Goal: Task Accomplishment & Management: Manage account settings

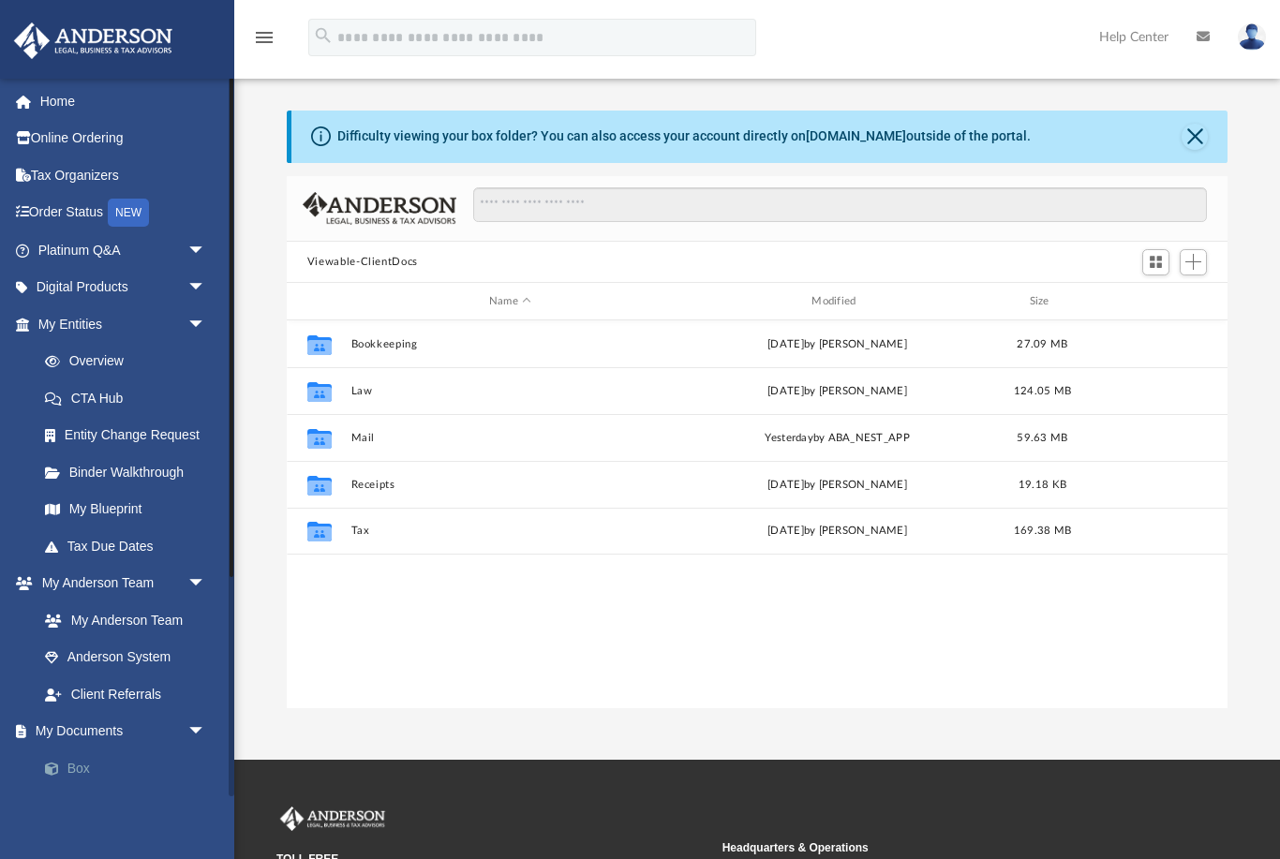
click at [78, 763] on link "Box" at bounding box center [130, 768] width 208 height 37
click at [843, 297] on div "Modified" at bounding box center [838, 301] width 320 height 17
click at [830, 296] on div "Modified" at bounding box center [838, 301] width 320 height 17
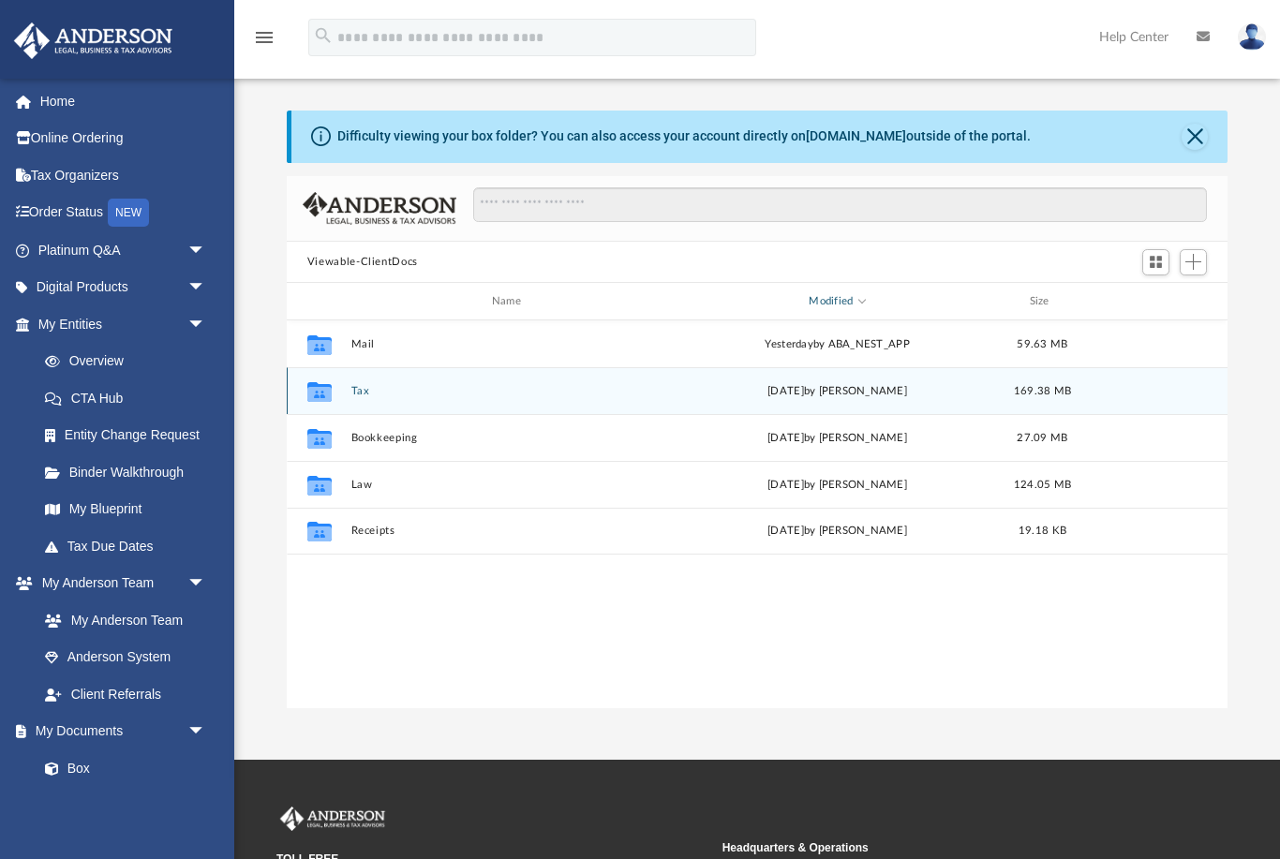
click at [357, 395] on button "Tax" at bounding box center [509, 391] width 319 height 12
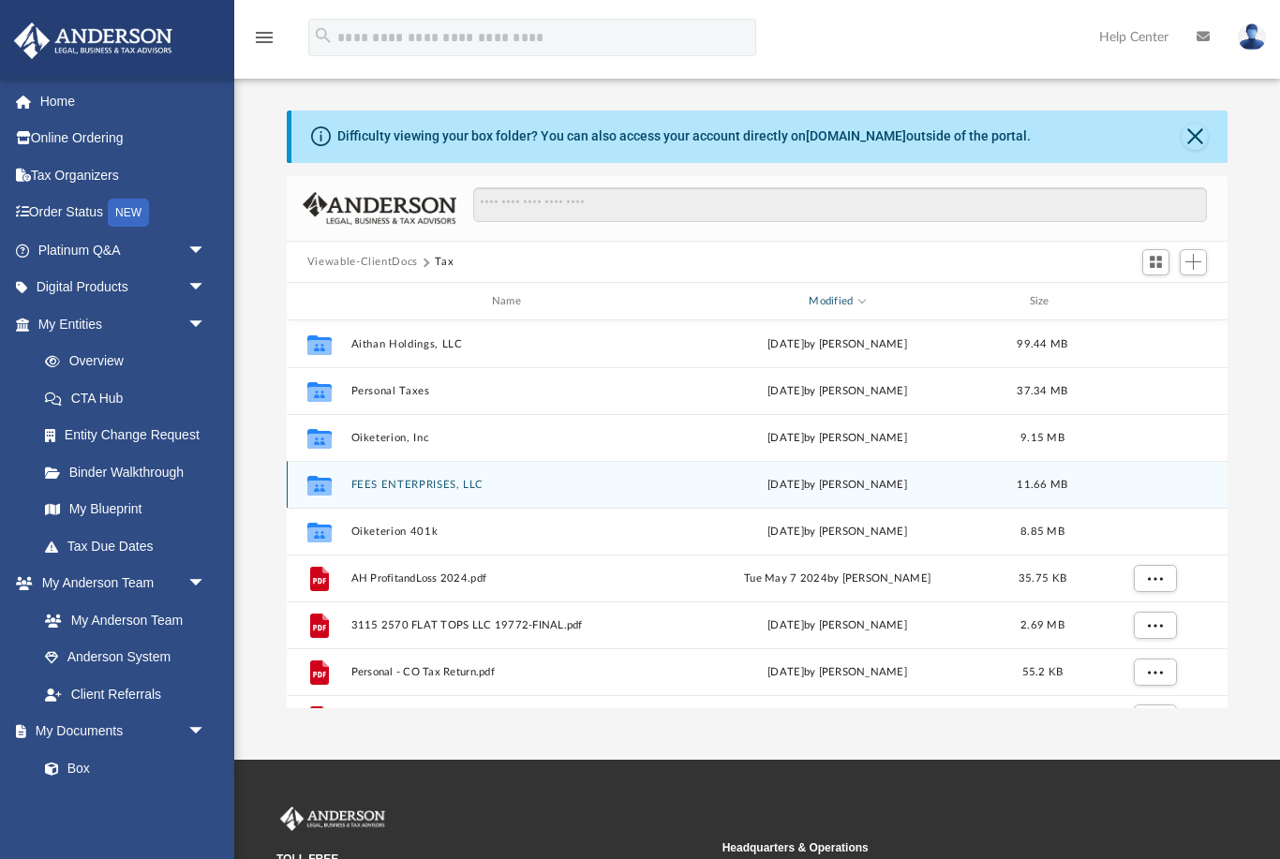
click at [408, 488] on button "FEES ENTERPRISES, LLC" at bounding box center [509, 485] width 319 height 12
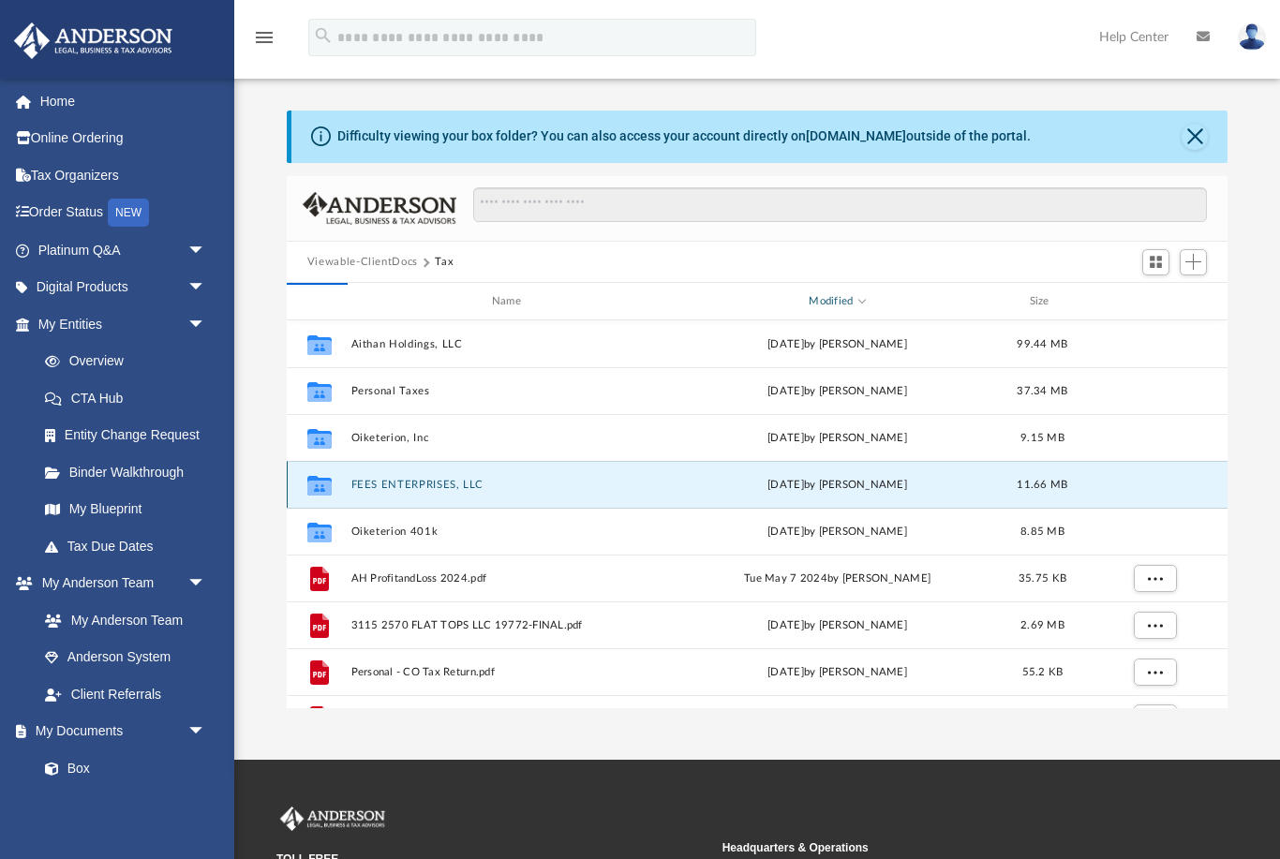
click at [426, 486] on button "FEES ENTERPRISES, LLC" at bounding box center [509, 485] width 319 height 12
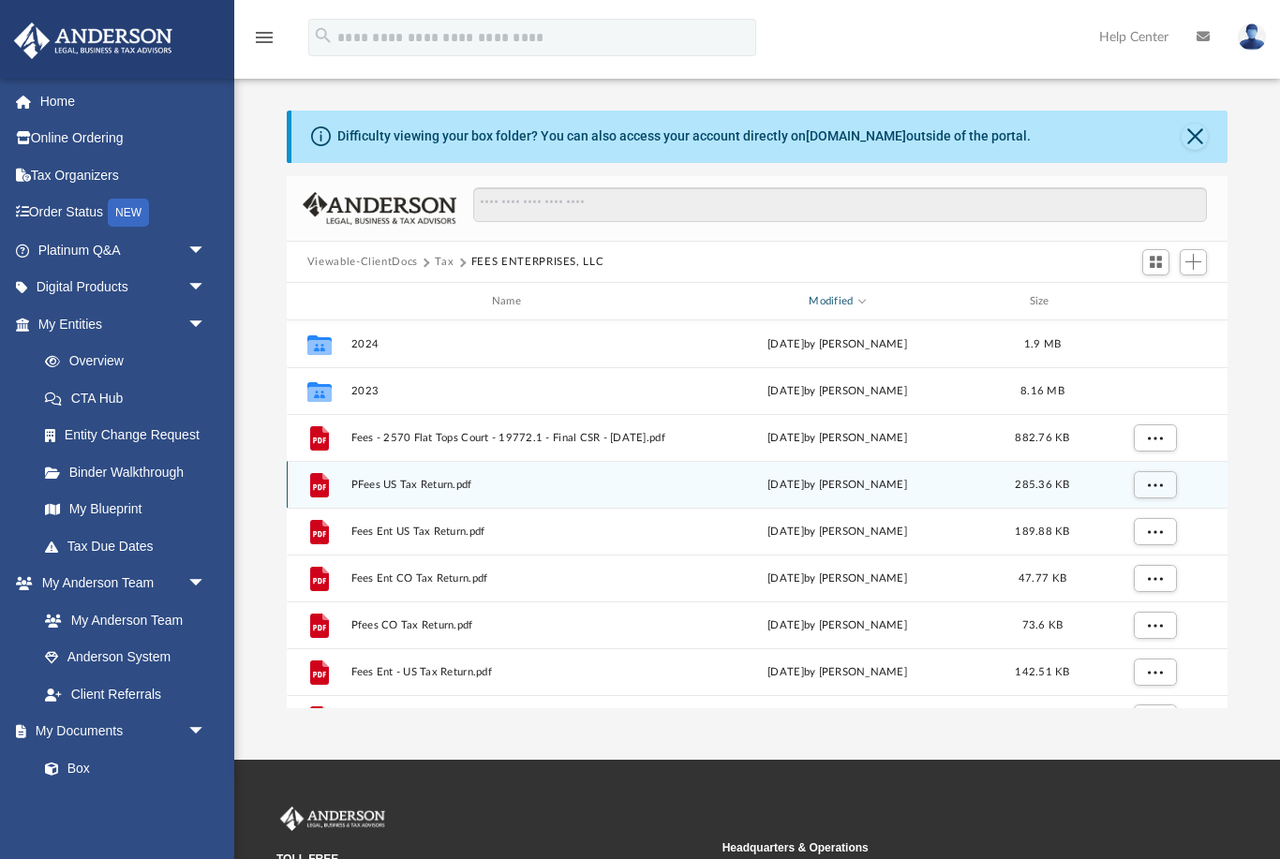
click at [408, 486] on span "PFees US Tax Return.pdf" at bounding box center [509, 485] width 319 height 12
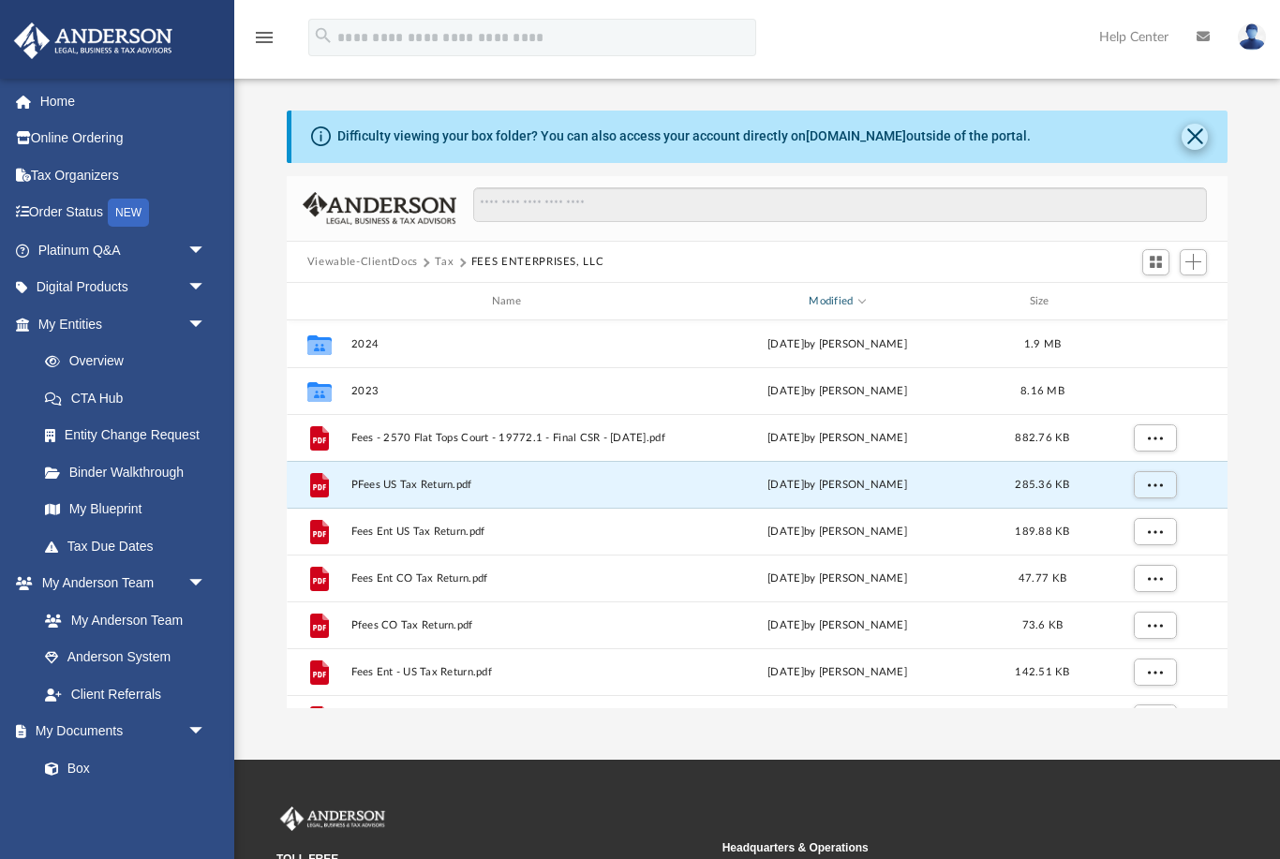
click at [1192, 127] on button "Close" at bounding box center [1195, 137] width 26 height 26
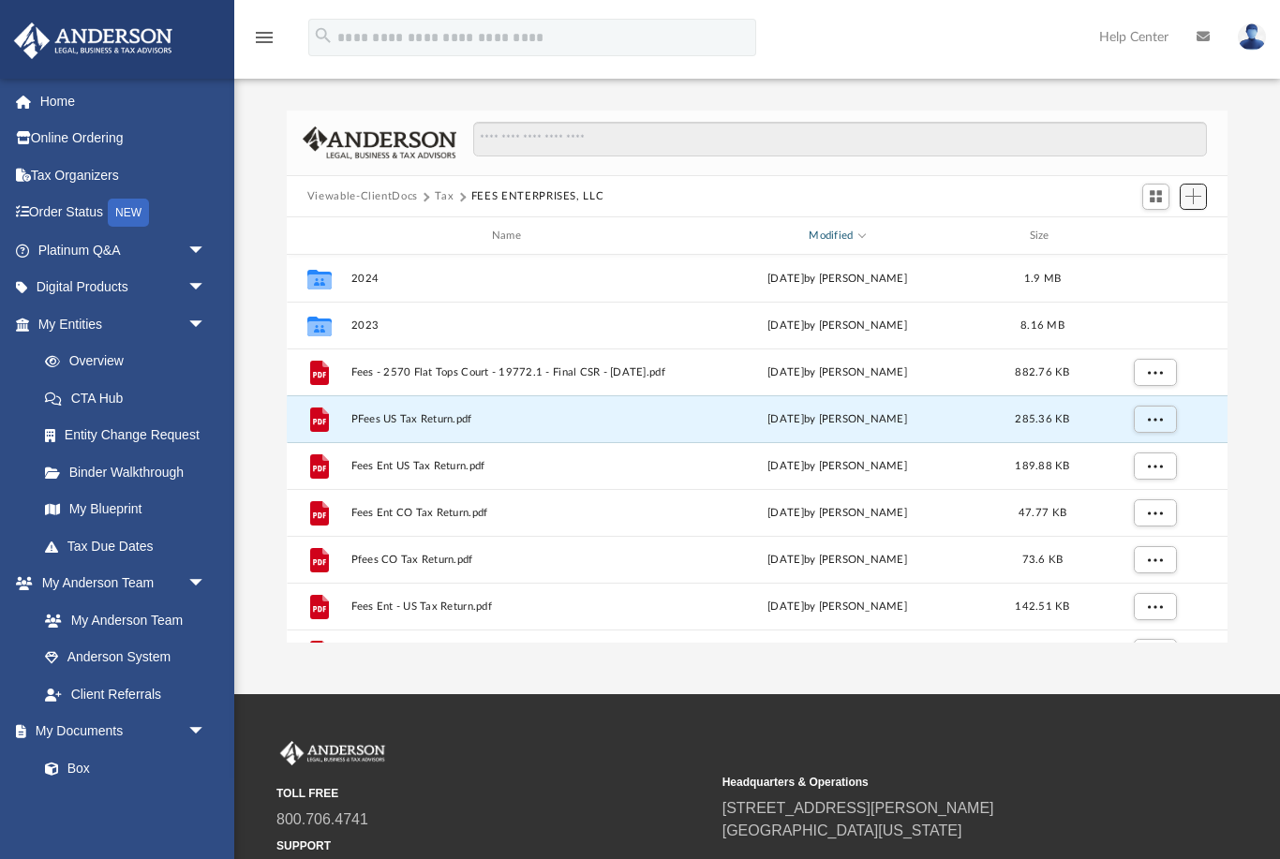
click at [1199, 194] on span "Add" at bounding box center [1193, 196] width 16 height 16
click at [1152, 241] on li "Upload" at bounding box center [1167, 234] width 60 height 20
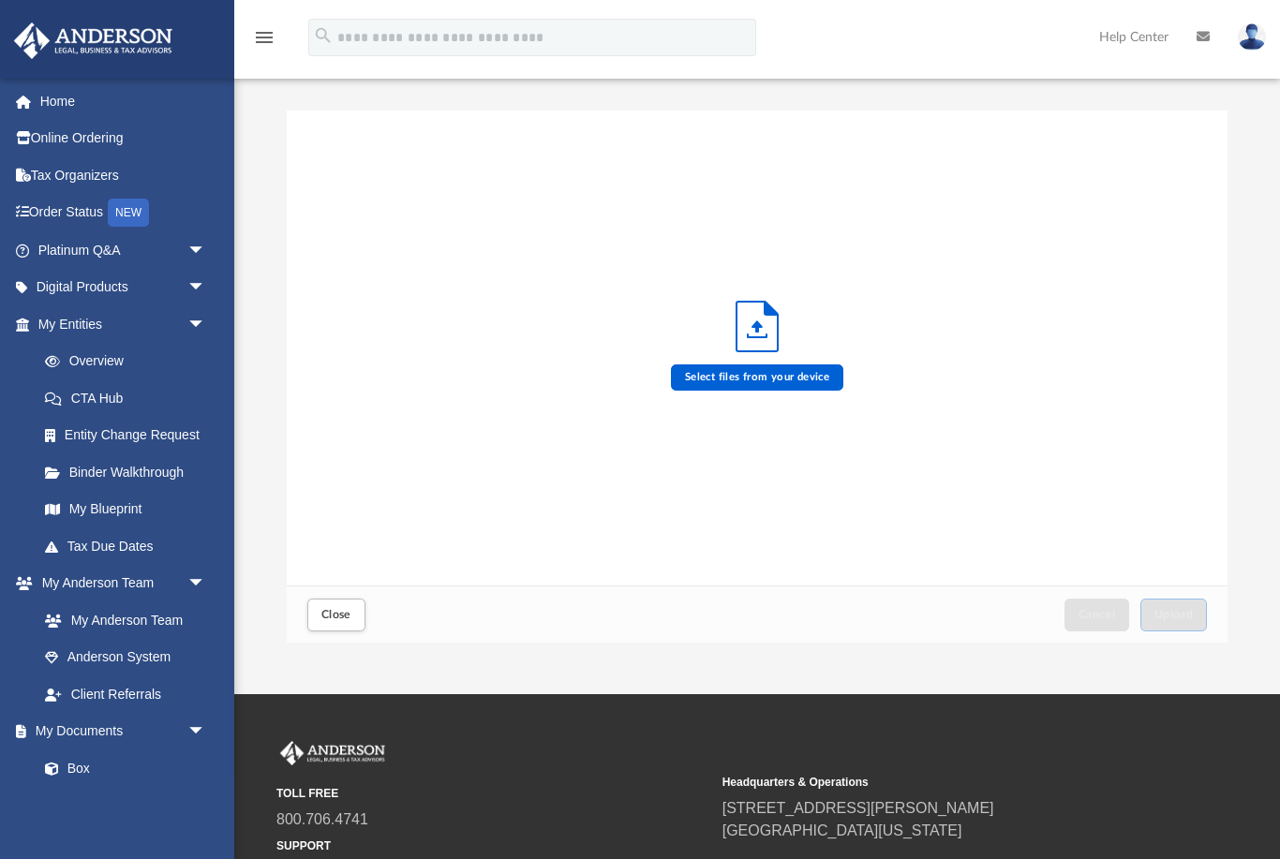
scroll to position [475, 942]
click at [751, 377] on label "Select files from your device" at bounding box center [757, 378] width 173 height 26
click at [0, 0] on input "Select files from your device" at bounding box center [0, 0] width 0 height 0
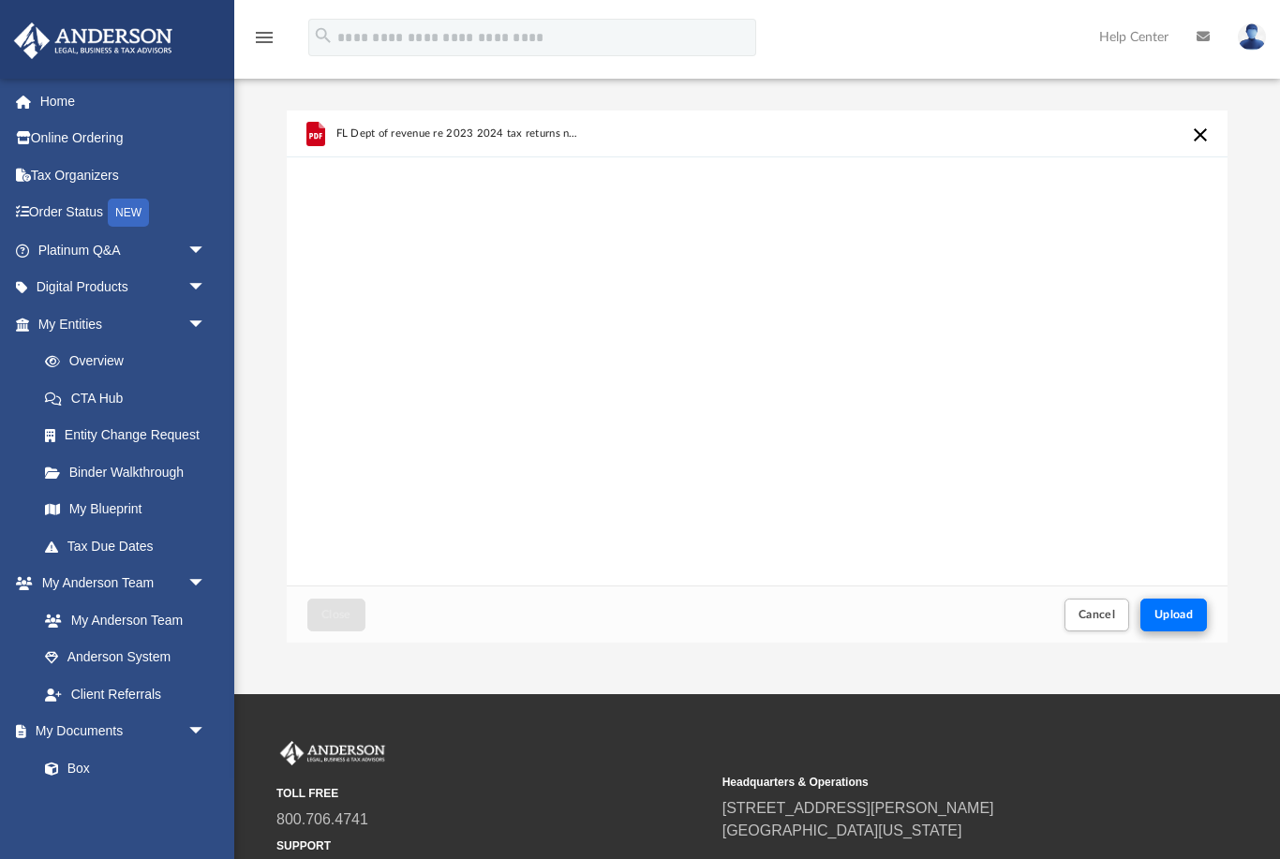
click at [1186, 627] on button "Upload" at bounding box center [1173, 615] width 67 height 33
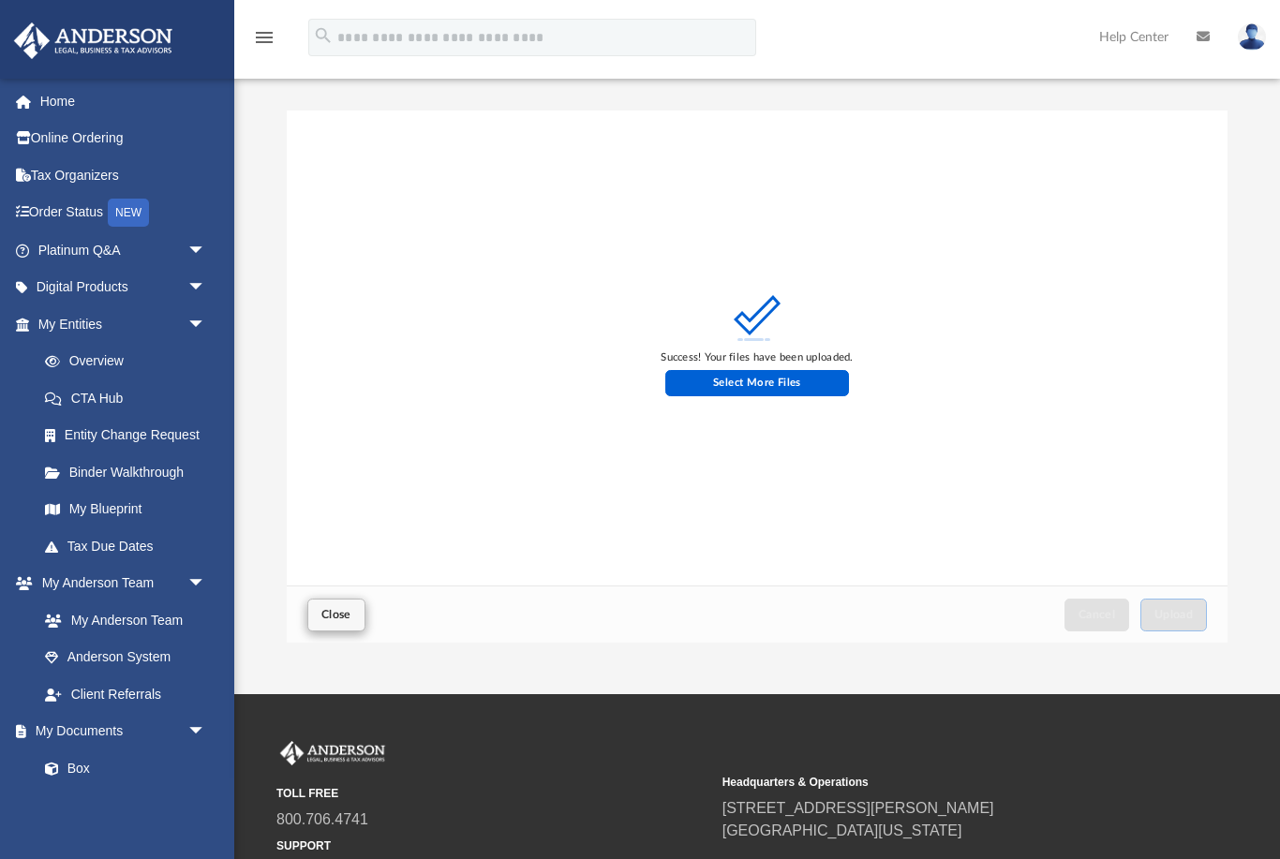
click at [336, 618] on span "Close" at bounding box center [336, 614] width 30 height 11
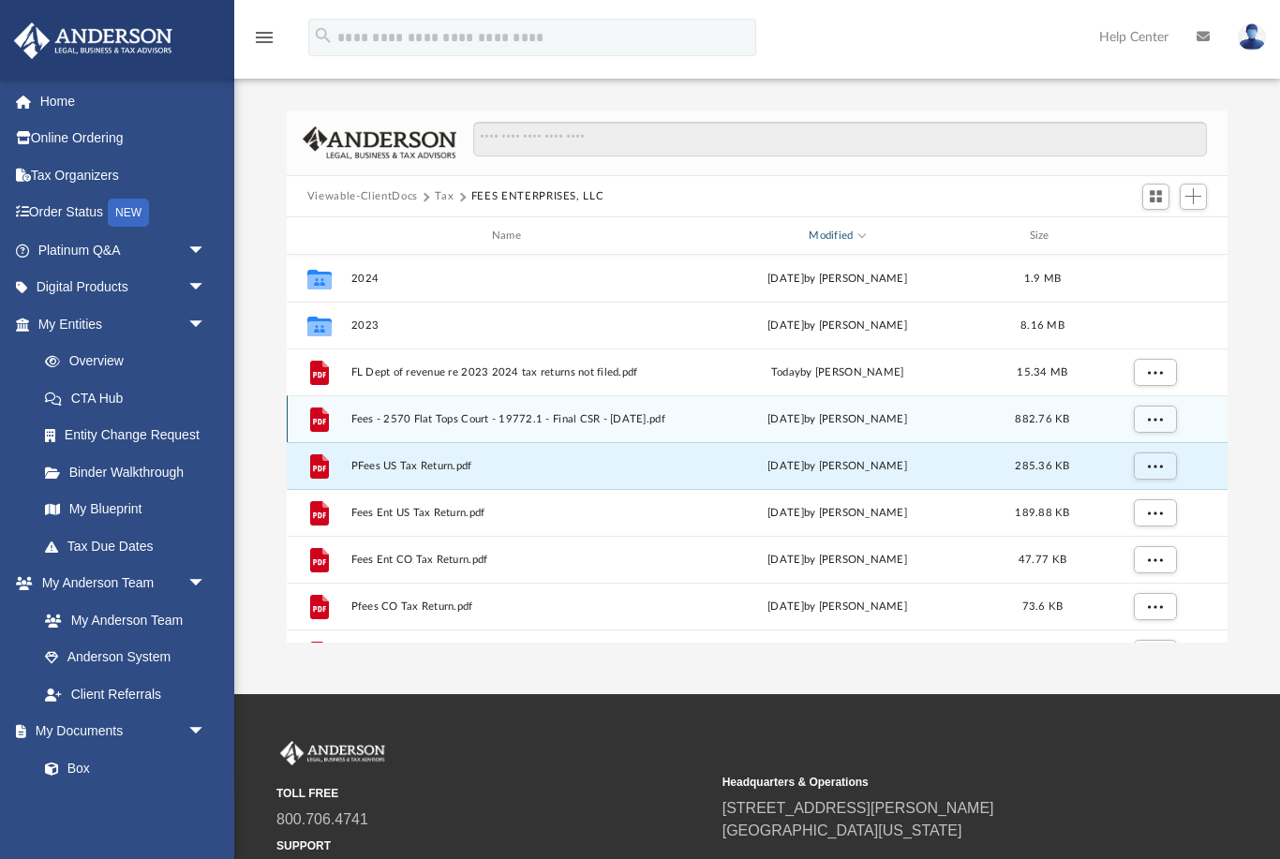
scroll to position [1, 1]
